Goal: Information Seeking & Learning: Learn about a topic

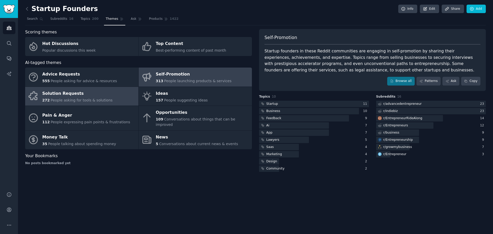
click at [97, 96] on div "Solution Requests" at bounding box center [77, 93] width 70 height 8
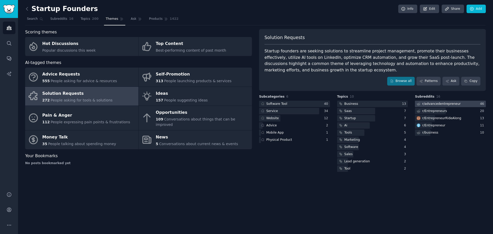
click at [435, 105] on div "r/ advancedentrepreneur" at bounding box center [441, 104] width 38 height 5
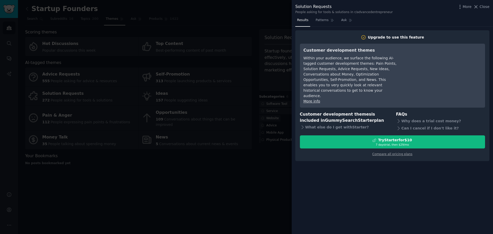
click at [163, 181] on div at bounding box center [246, 117] width 493 height 234
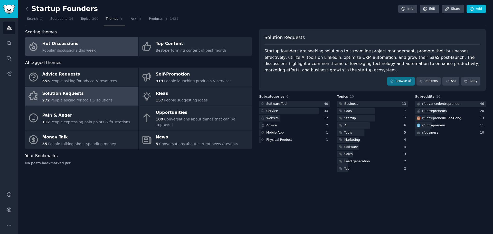
click at [69, 49] on span "Popular discussions this week" at bounding box center [68, 50] width 53 height 4
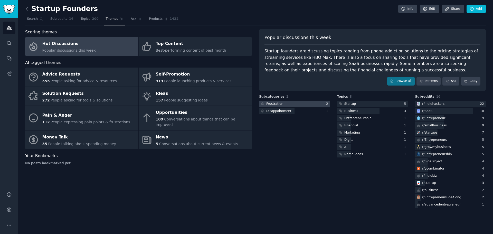
click at [313, 102] on div at bounding box center [294, 104] width 71 height 6
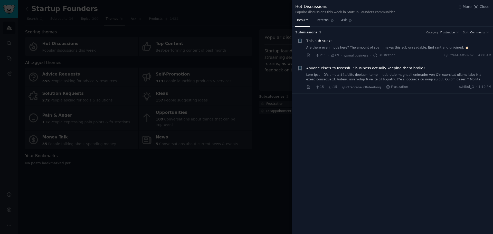
click at [263, 162] on div at bounding box center [246, 117] width 493 height 234
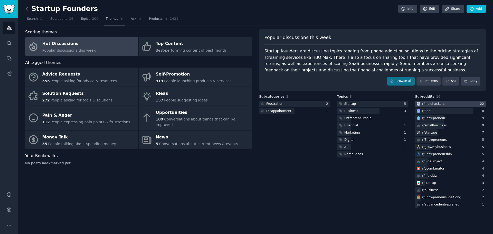
click at [438, 103] on div "r/ indiehackers" at bounding box center [433, 104] width 22 height 5
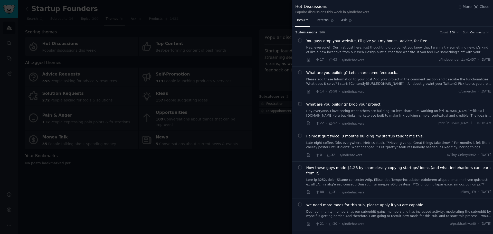
click at [161, 190] on div at bounding box center [246, 117] width 493 height 234
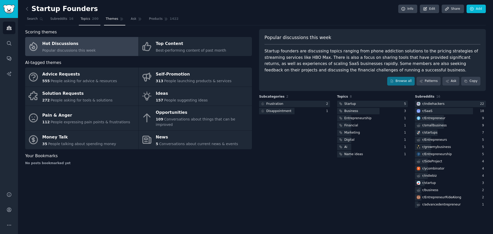
click at [84, 18] on span "Topics" at bounding box center [85, 19] width 9 height 5
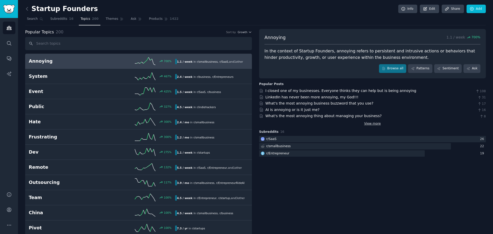
click at [368, 122] on link "View more" at bounding box center [372, 123] width 17 height 5
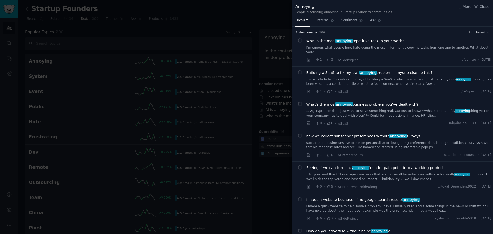
click at [161, 93] on div at bounding box center [246, 117] width 493 height 234
click at [126, 120] on div at bounding box center [246, 117] width 493 height 234
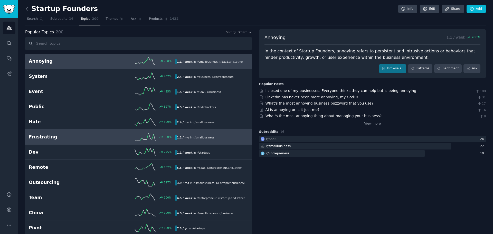
click at [41, 139] on h2 "Frustrating" at bounding box center [65, 137] width 73 height 6
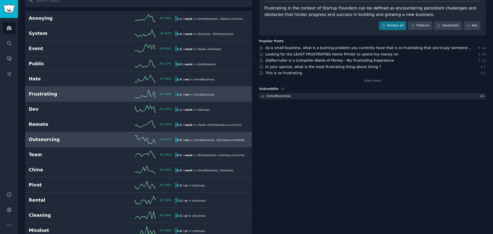
scroll to position [51, 0]
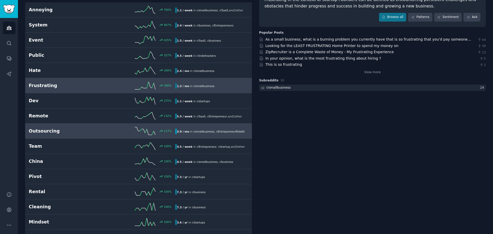
click at [59, 131] on h2 "Outsourcing" at bounding box center [65, 131] width 73 height 6
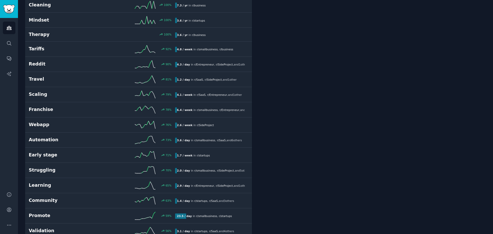
scroll to position [265, 0]
